Goal: Communication & Community: Answer question/provide support

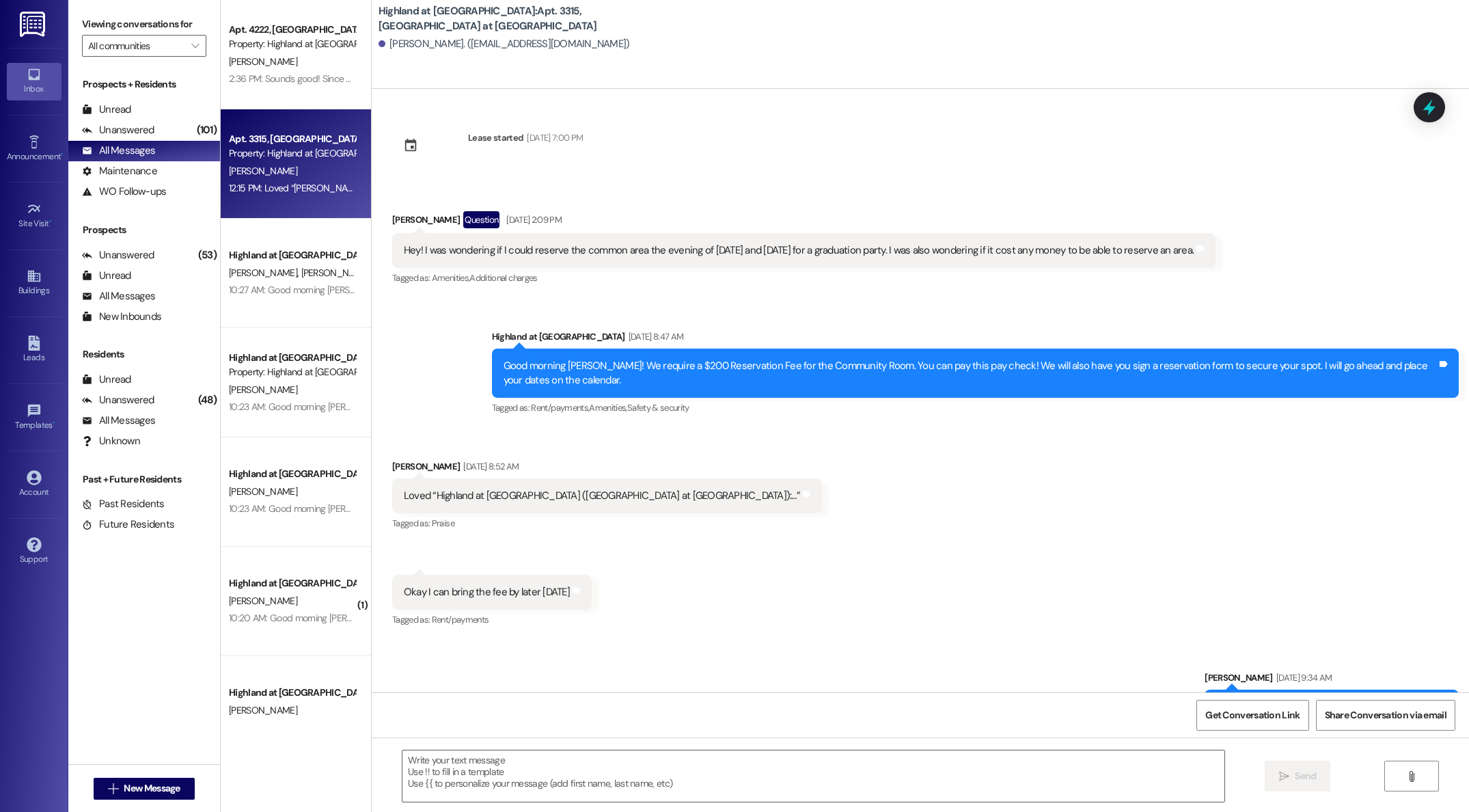
scroll to position [7007, 0]
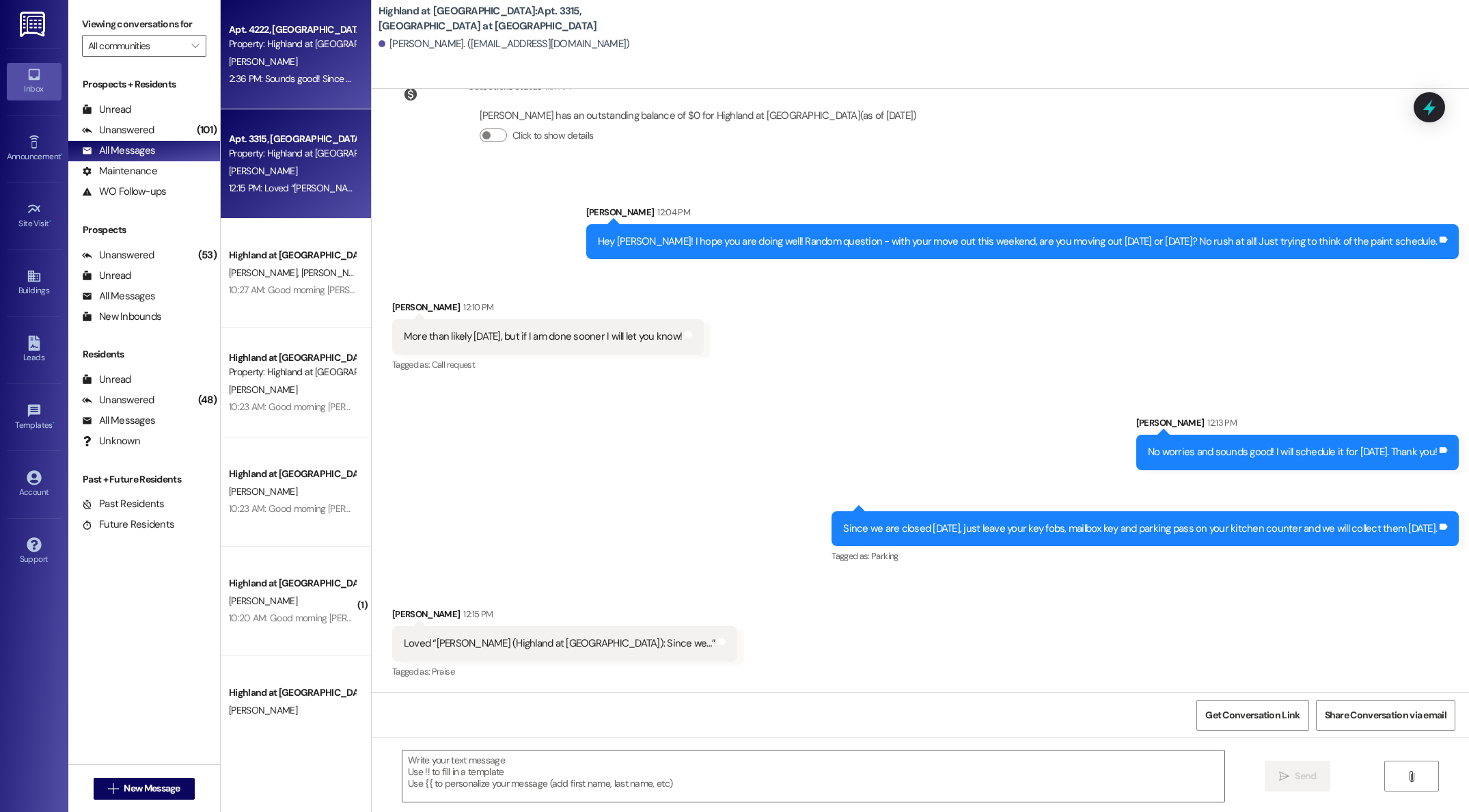
click at [288, 68] on div "[PERSON_NAME]" at bounding box center [292, 62] width 129 height 17
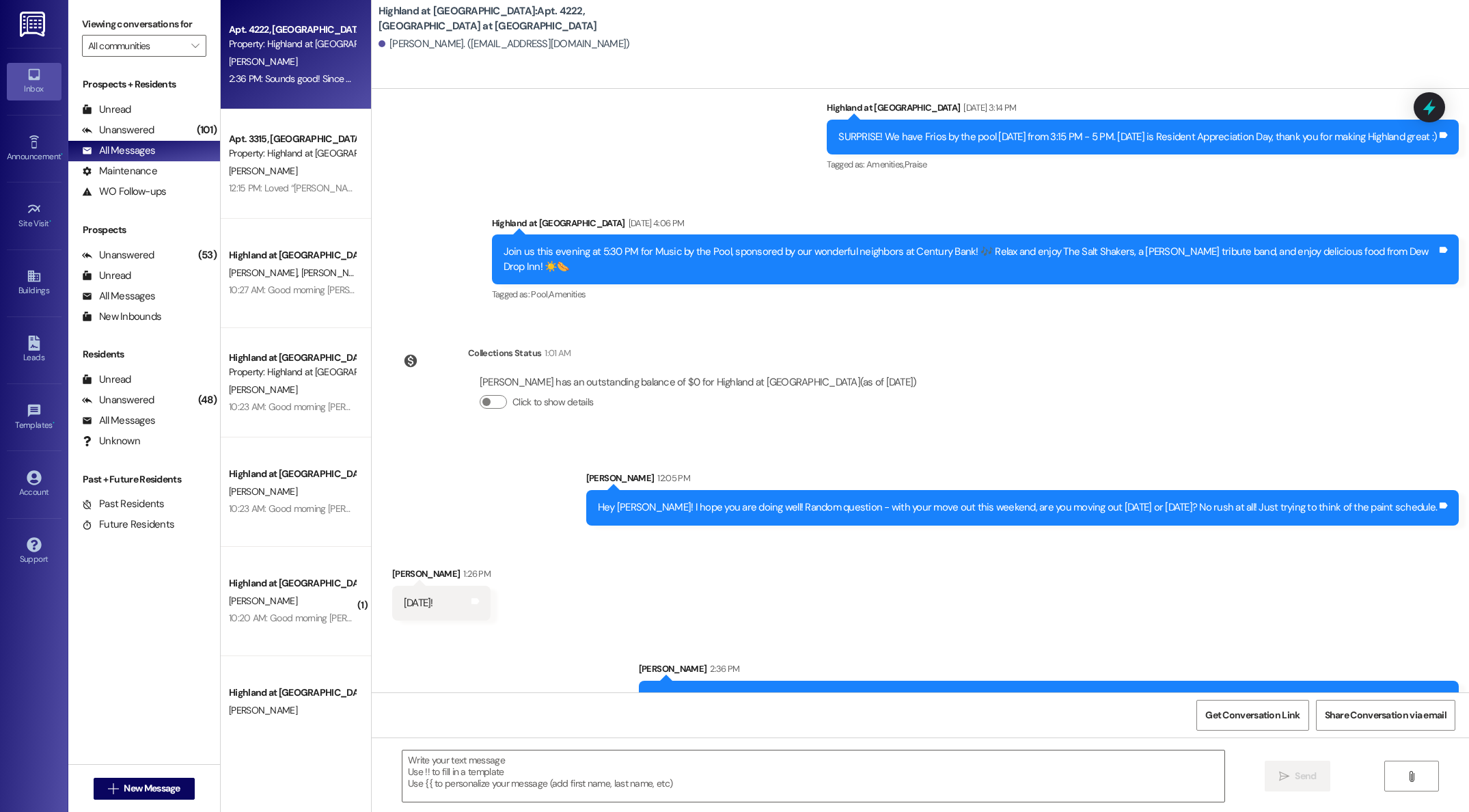
scroll to position [20006, 0]
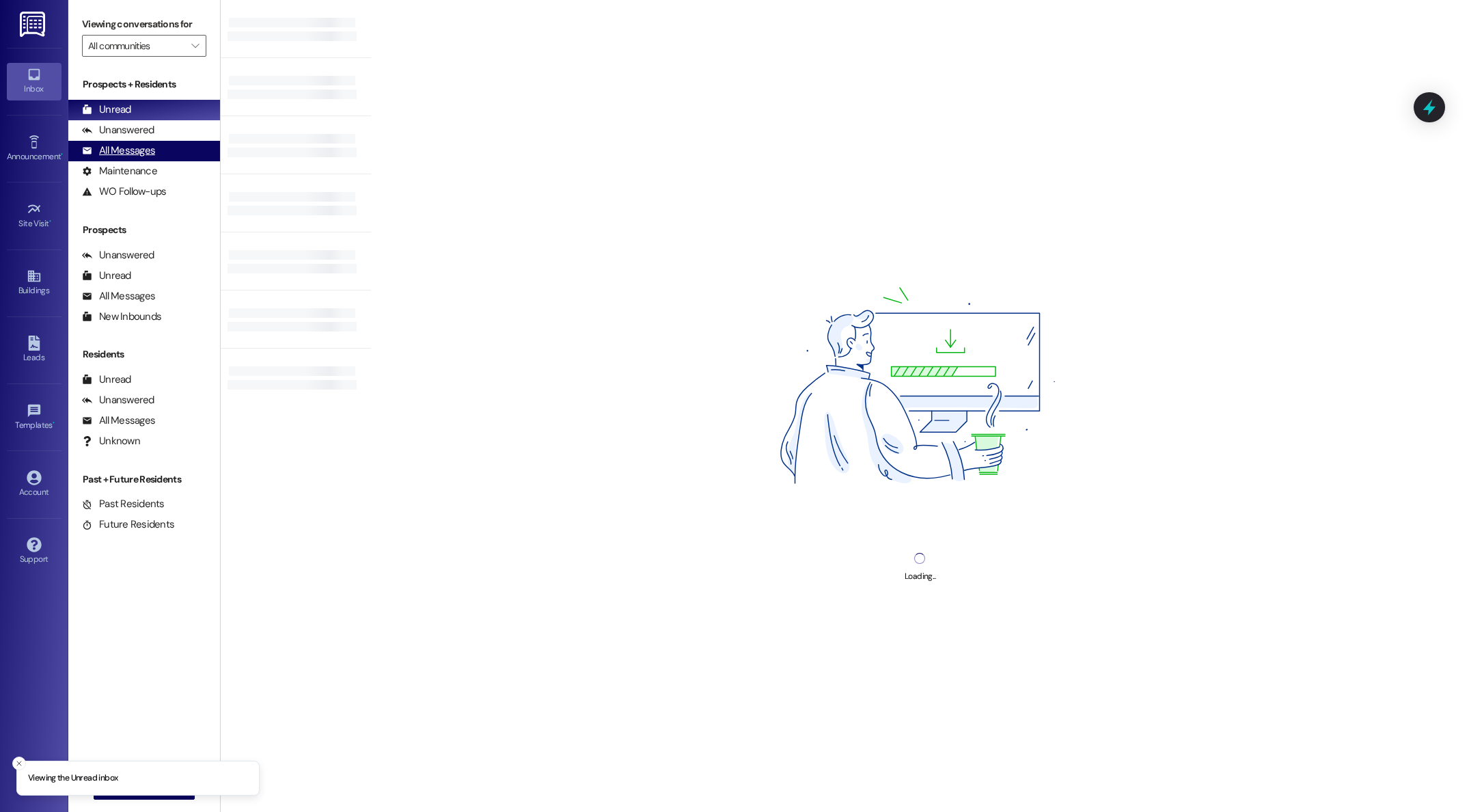
click at [122, 151] on div "All Messages" at bounding box center [118, 150] width 73 height 14
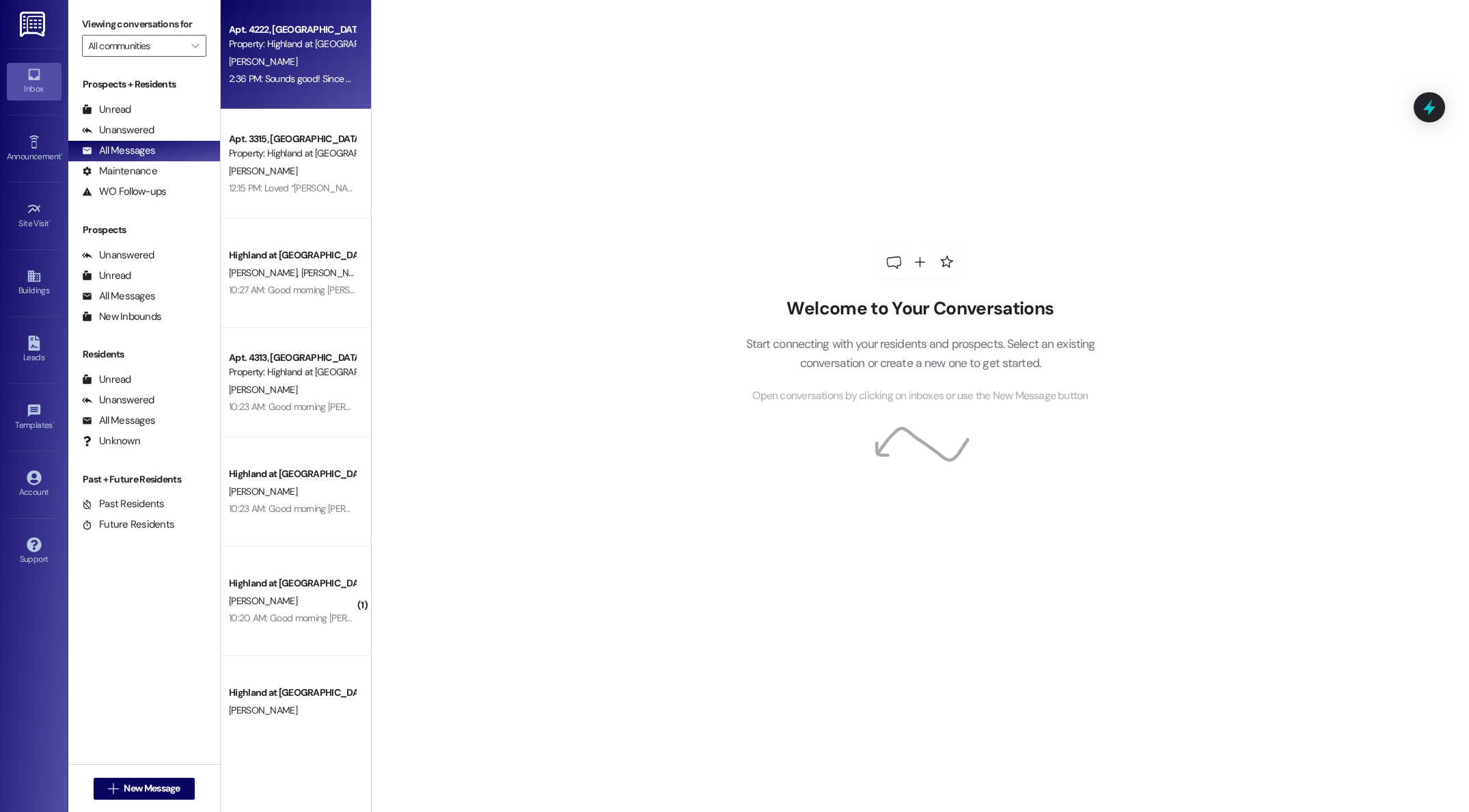
click at [253, 68] on div "R. Phan" at bounding box center [292, 62] width 129 height 17
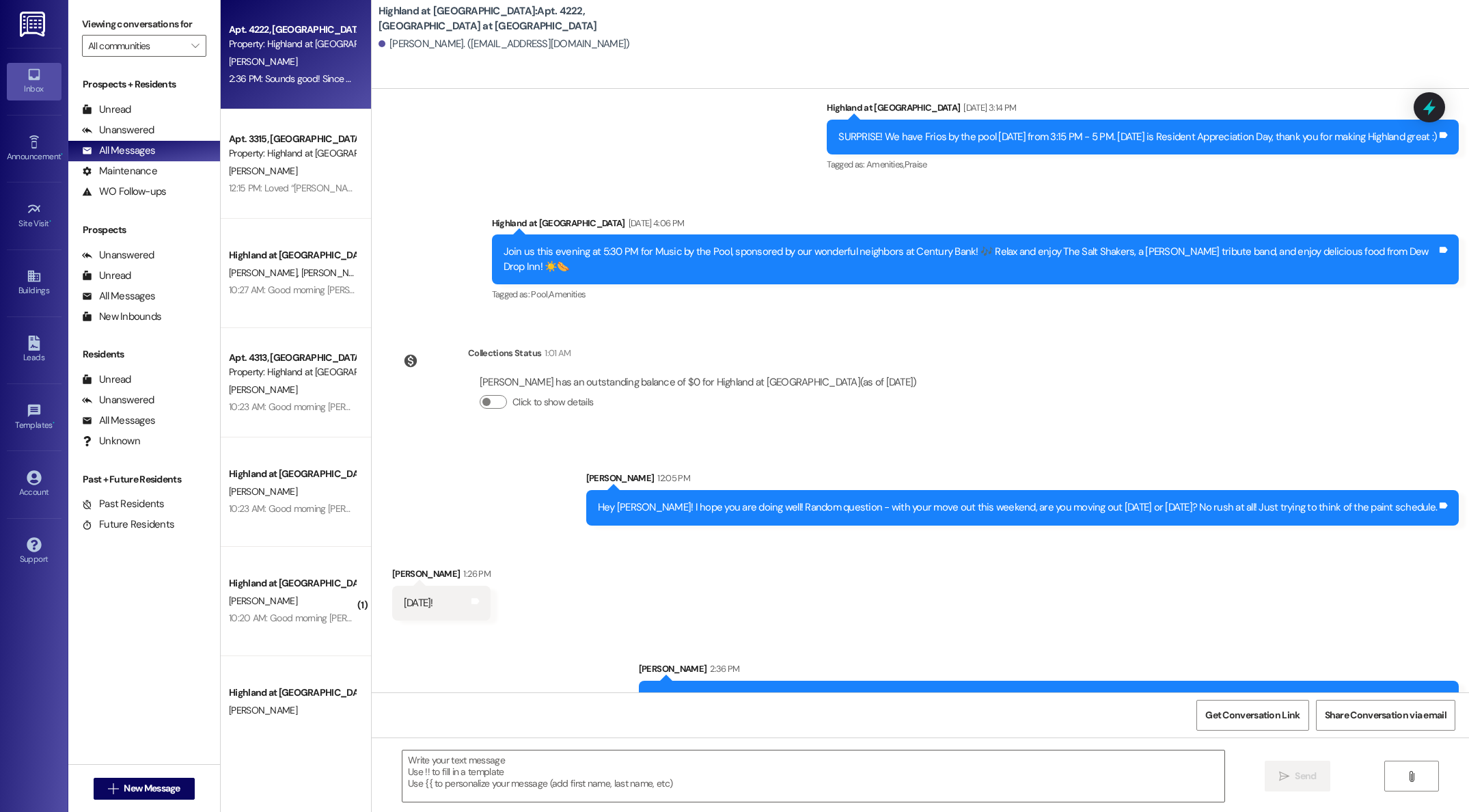
scroll to position [20006, 0]
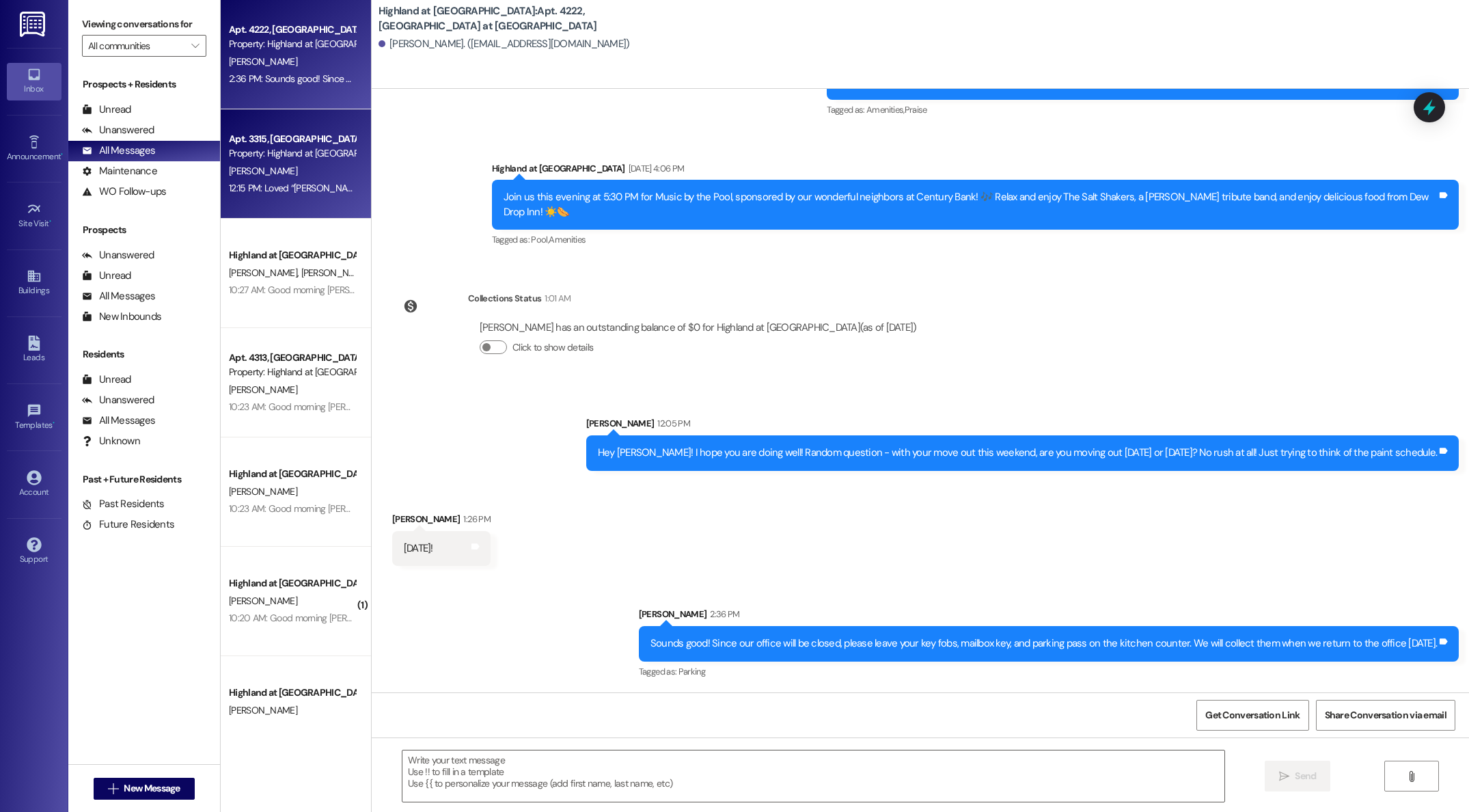
click at [234, 163] on div "S. Agresta" at bounding box center [292, 171] width 129 height 17
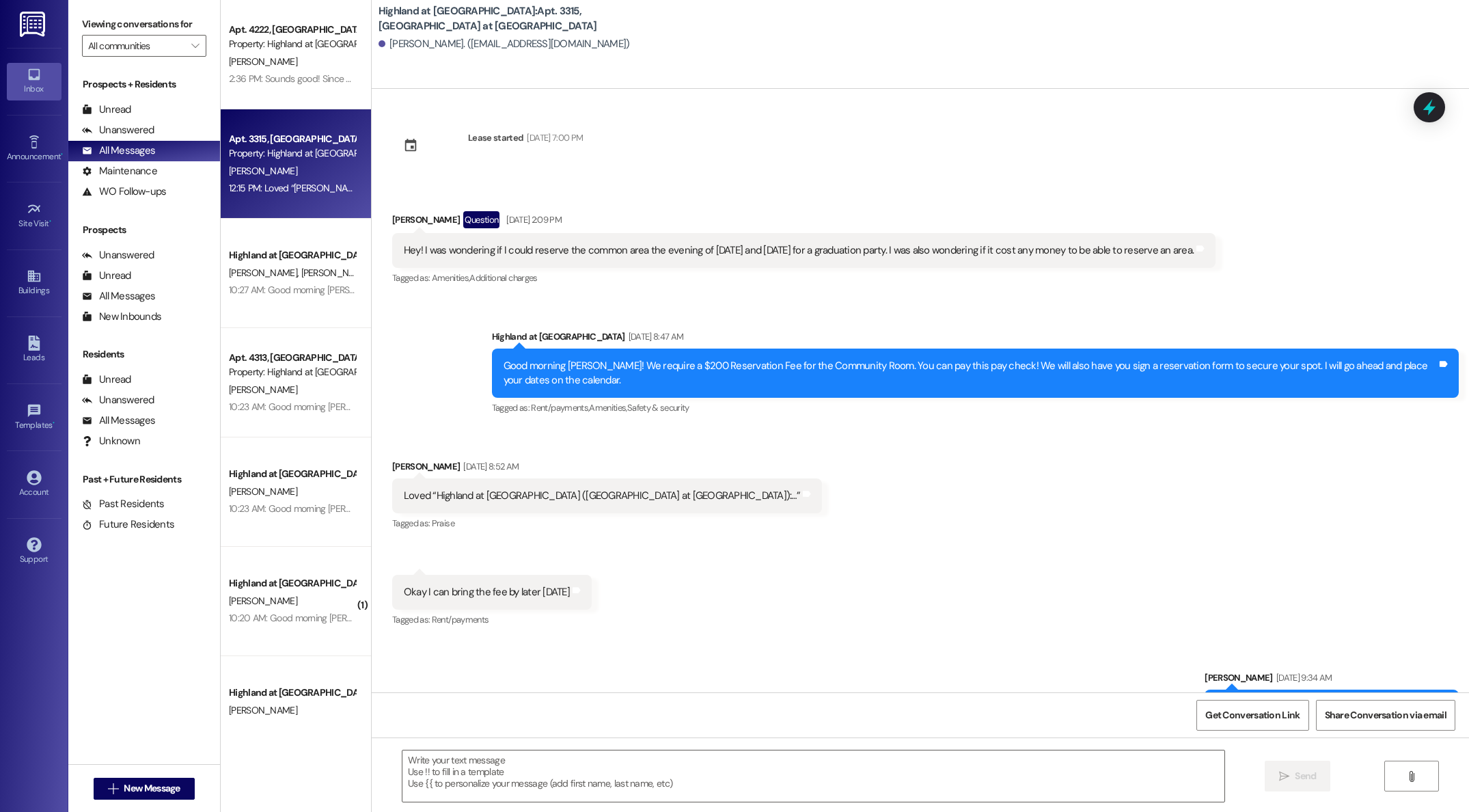
scroll to position [7007, 0]
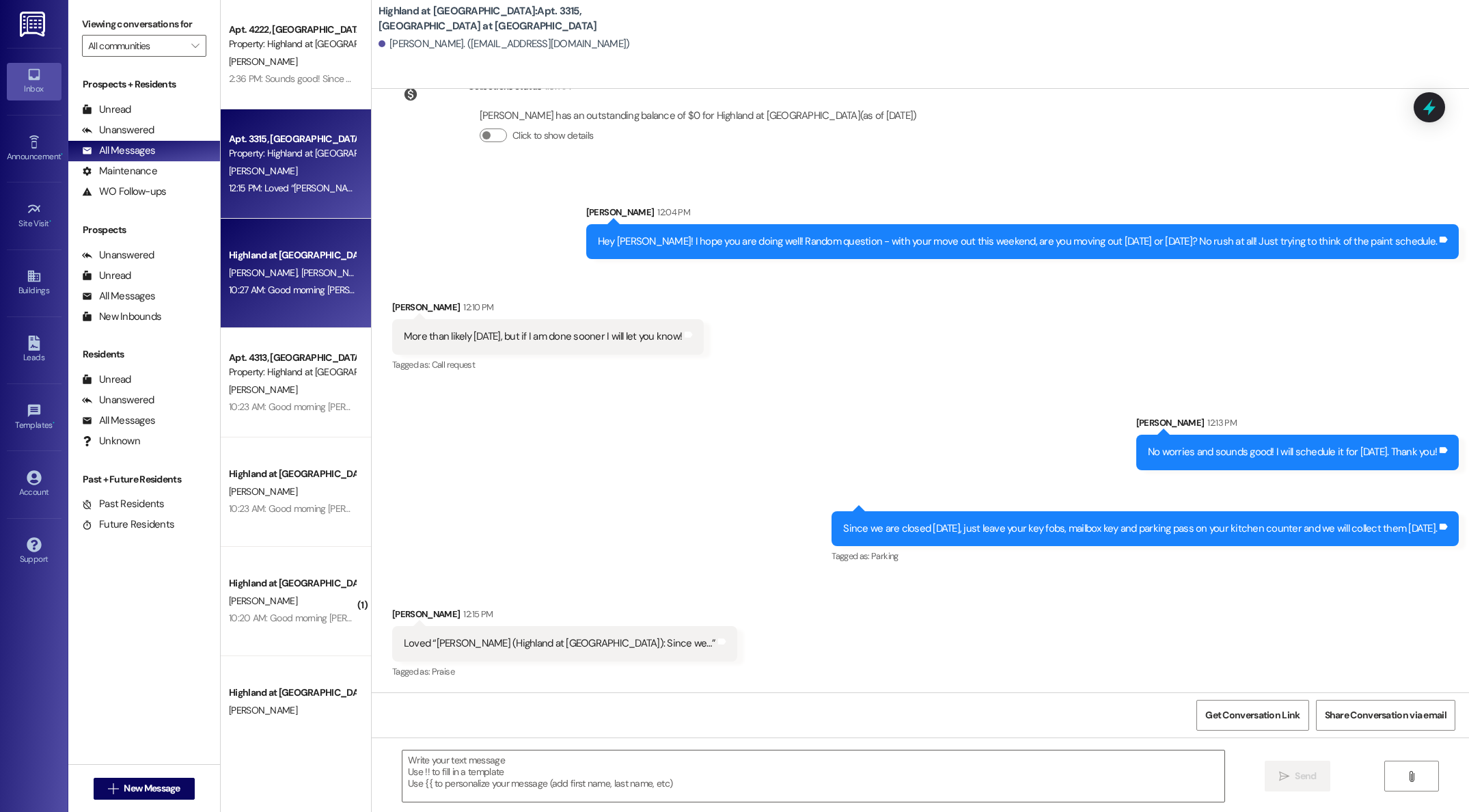
click at [292, 286] on div "10:27 AM: Good morning Brooke and Nahom! Just a friendly reminder that your lea…" at bounding box center [843, 289] width 1227 height 12
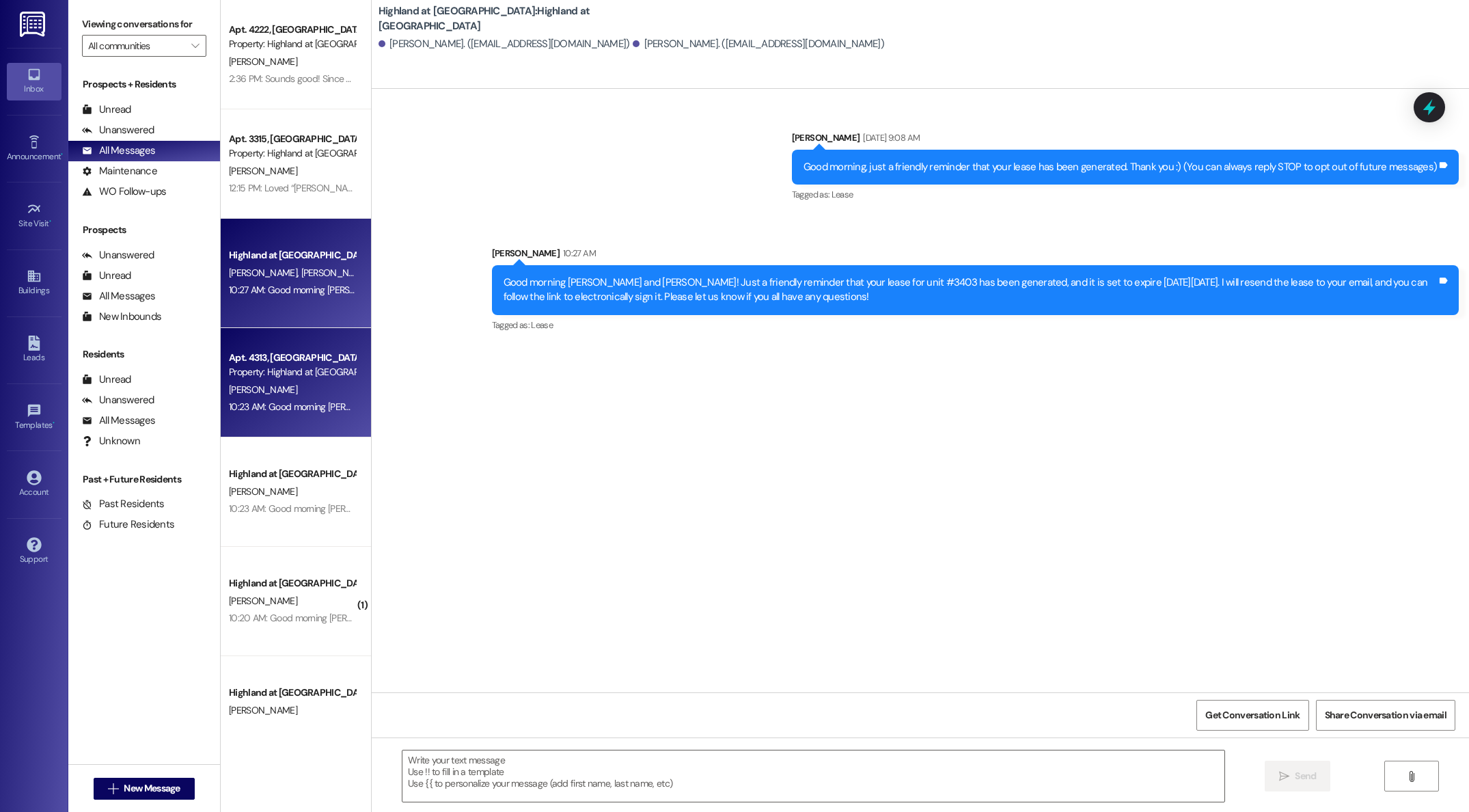
click at [302, 384] on div "H. Franklin" at bounding box center [292, 389] width 129 height 17
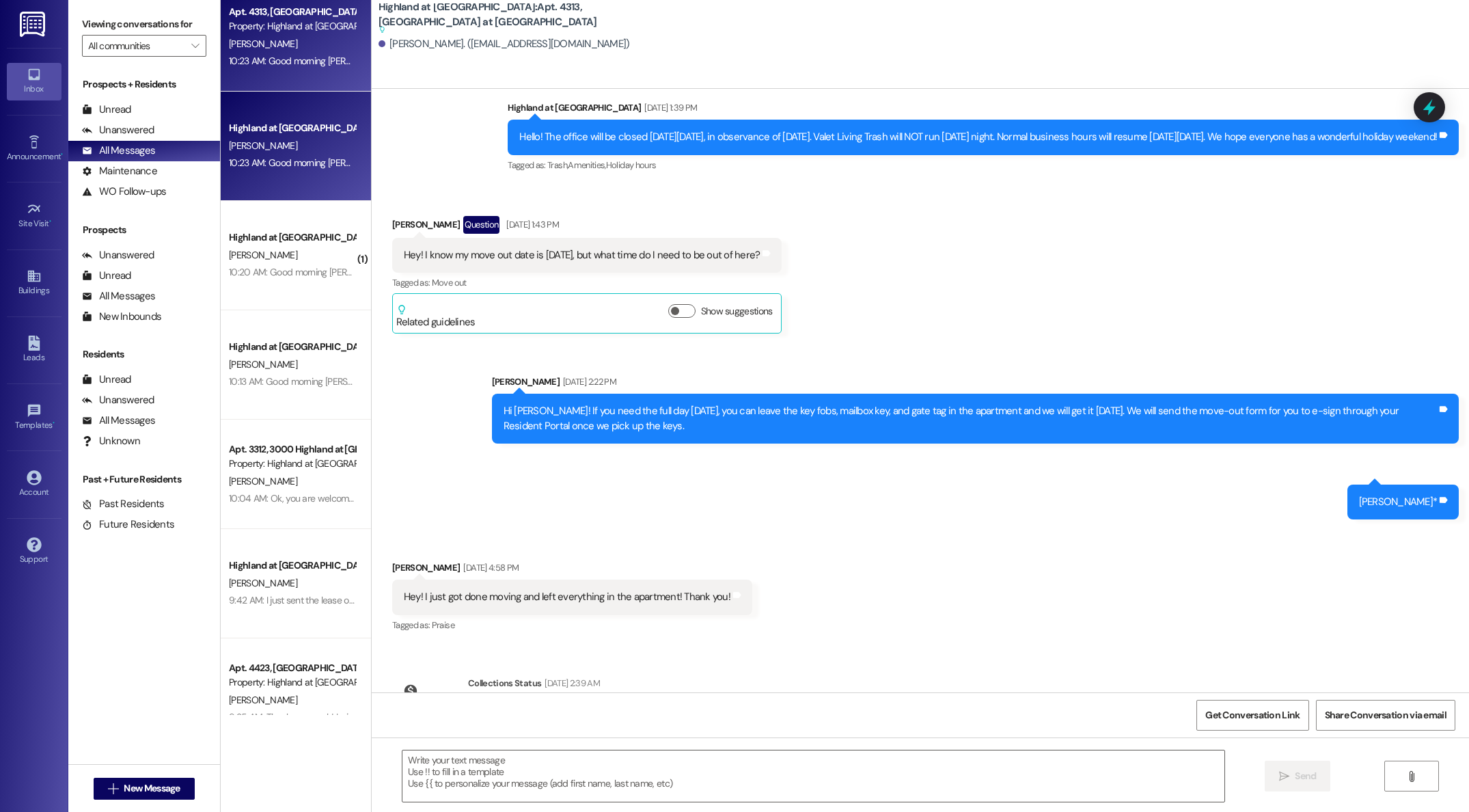
scroll to position [395, 0]
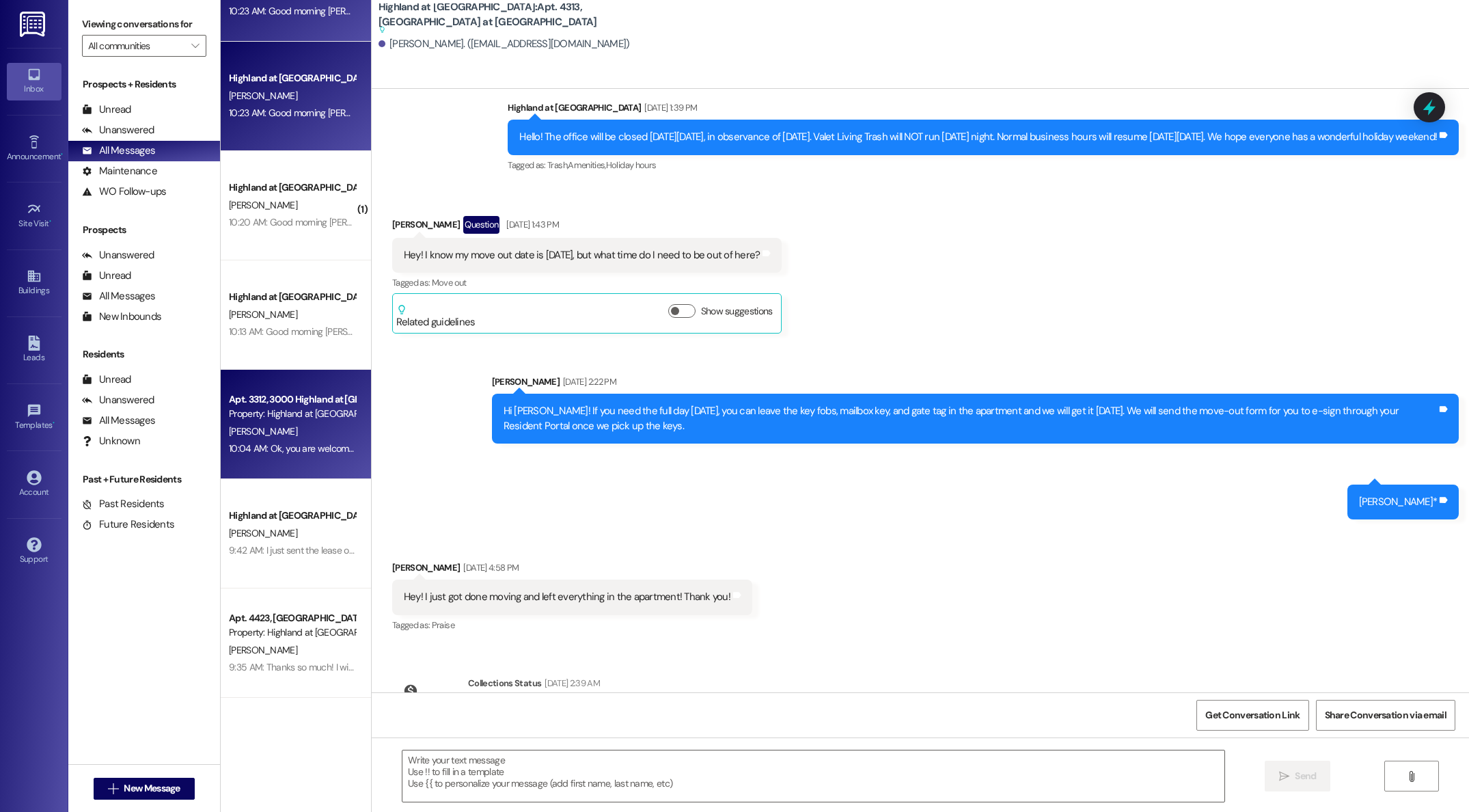
click at [259, 426] on div "[PERSON_NAME]" at bounding box center [292, 431] width 129 height 17
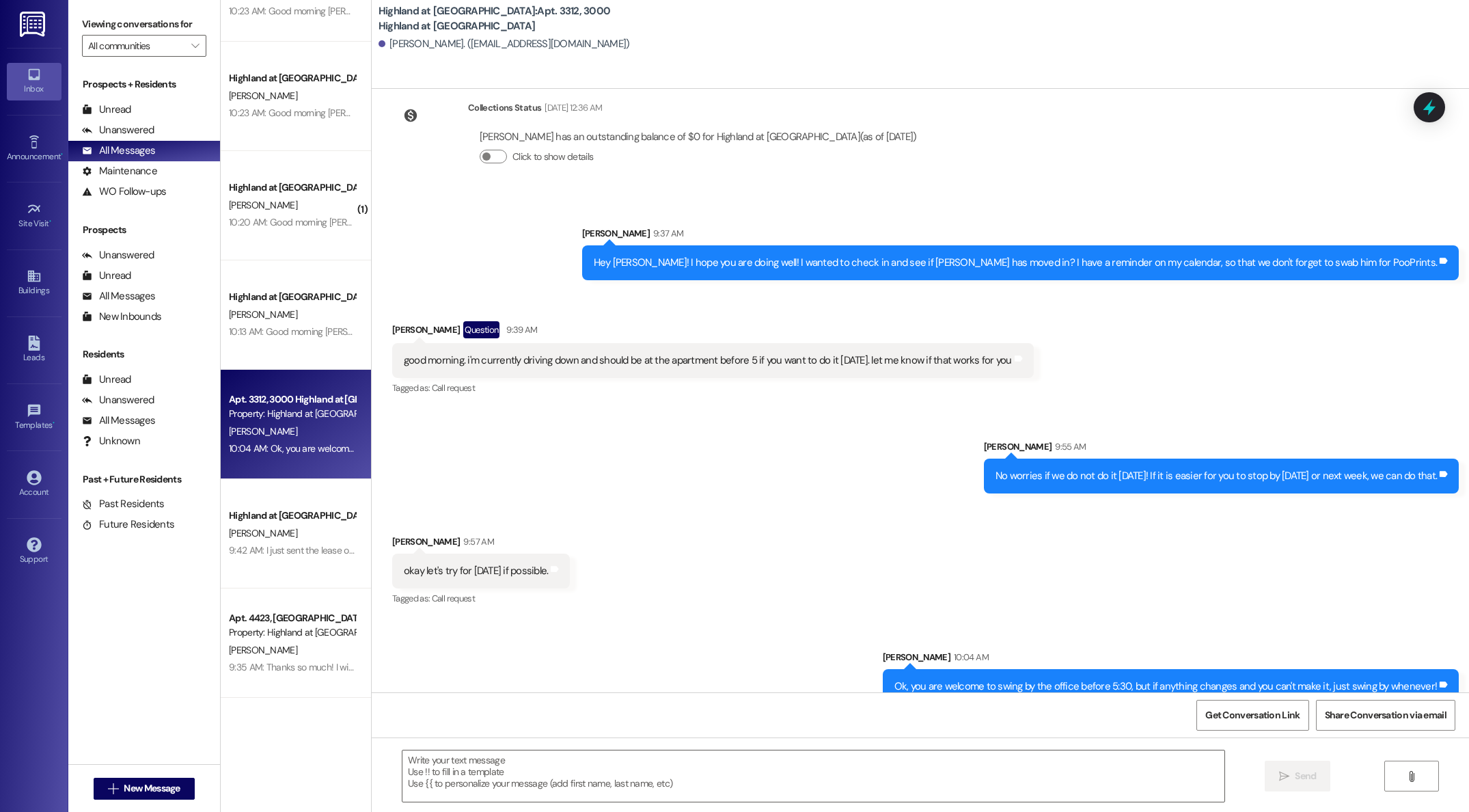
scroll to position [910, 0]
